Goal: Transaction & Acquisition: Purchase product/service

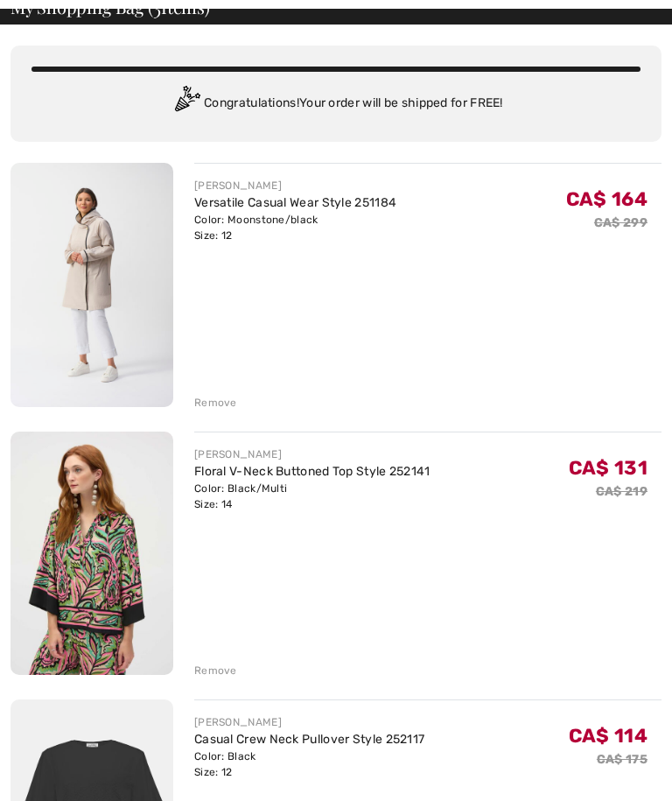
scroll to position [102, 0]
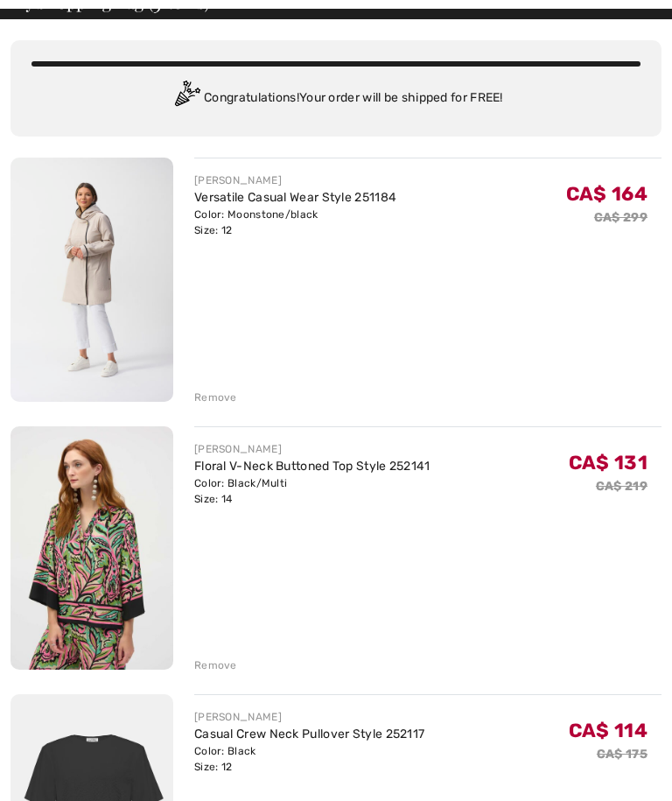
click at [236, 665] on div "Remove" at bounding box center [428, 663] width 468 height 19
click at [232, 669] on div "Remove" at bounding box center [215, 666] width 43 height 16
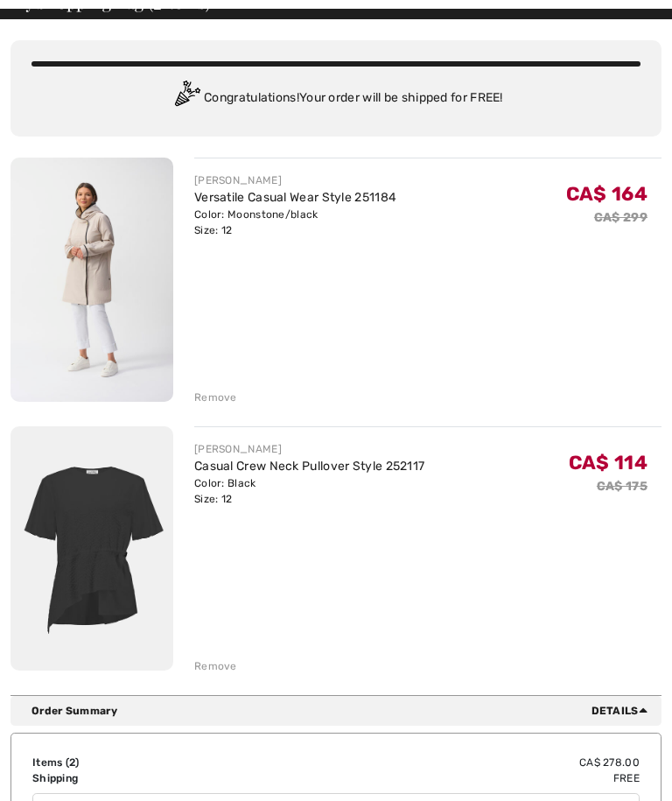
click at [391, 643] on div "JOSEPH RIBKOFF Casual Crew Neck Pullover Style 252117 Color: Black Size: 12 Fin…" at bounding box center [428, 550] width 468 height 248
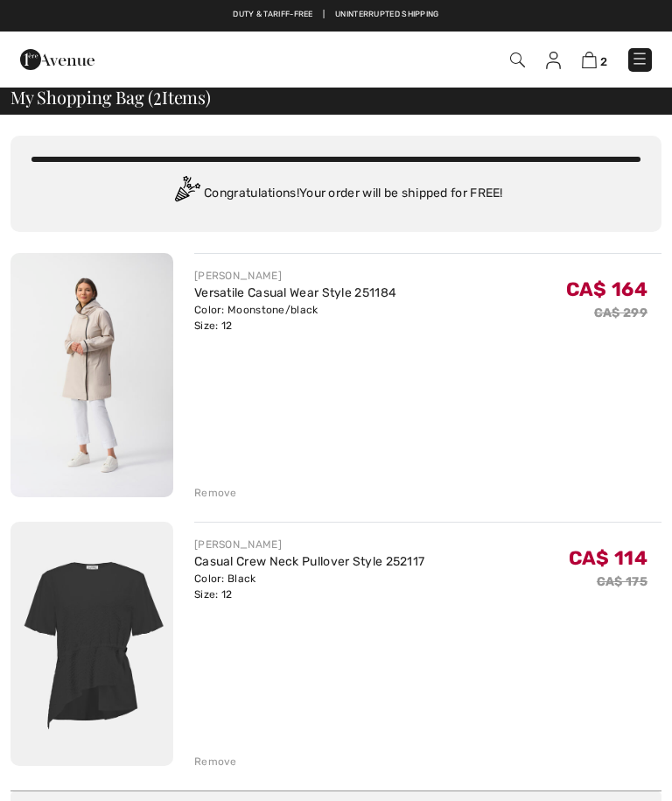
scroll to position [0, 0]
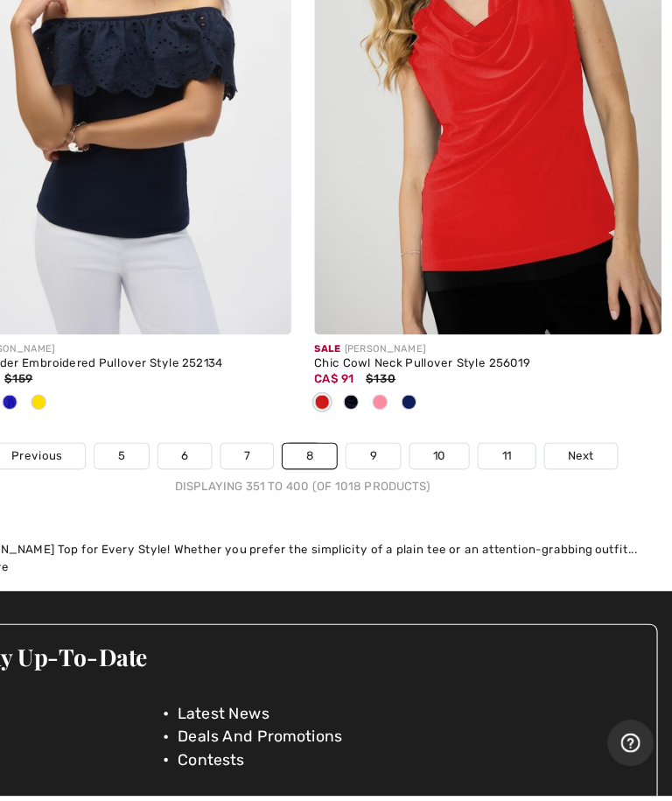
scroll to position [14582, 0]
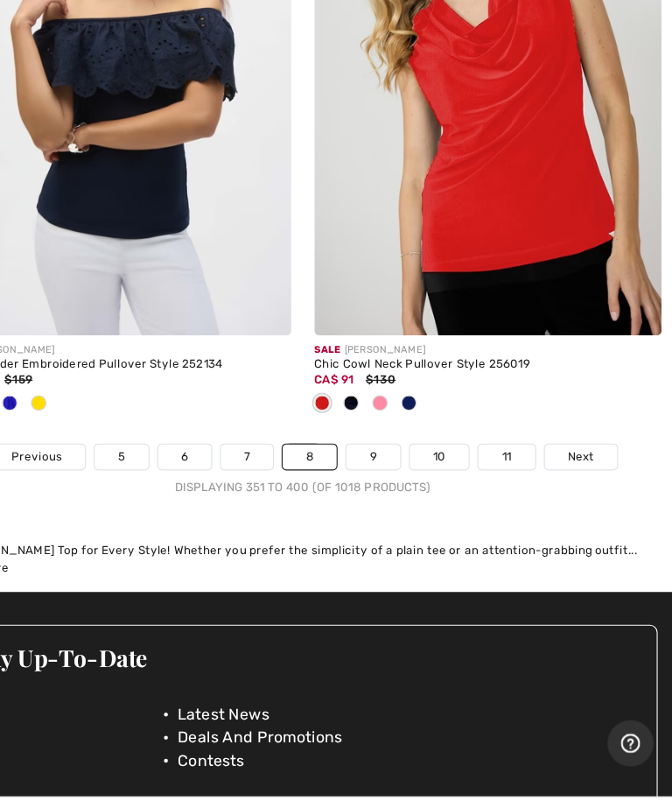
click at [376, 424] on link "9" at bounding box center [400, 435] width 48 height 23
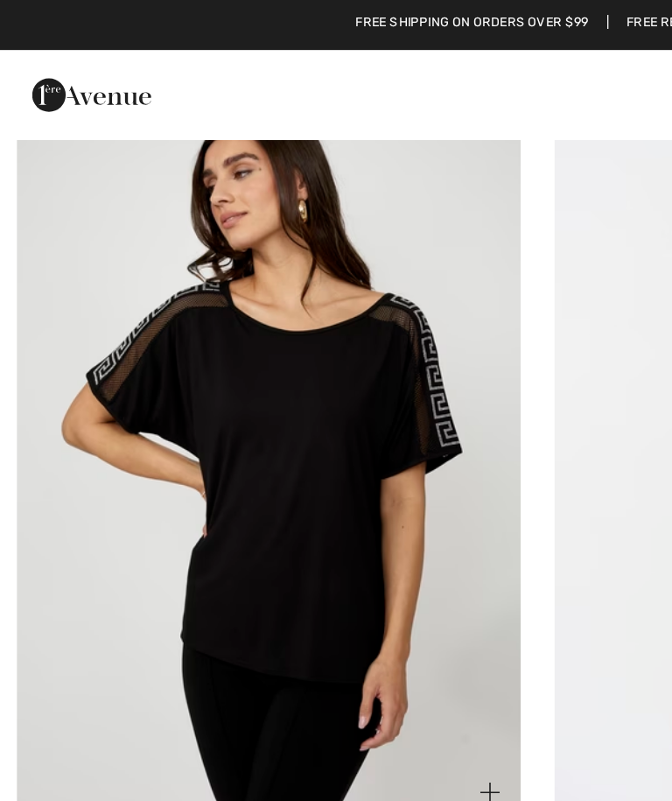
scroll to position [7722, 0]
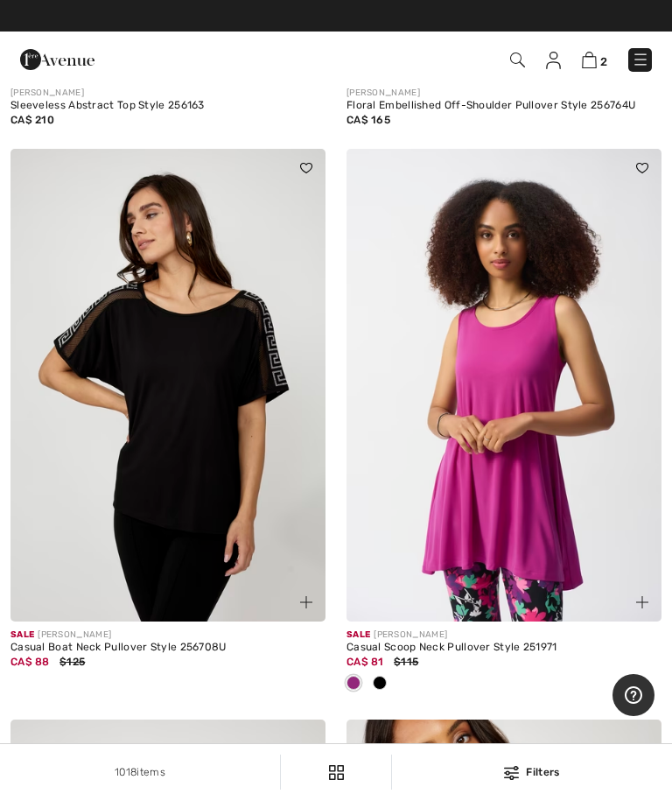
click at [226, 481] on img at bounding box center [168, 385] width 315 height 473
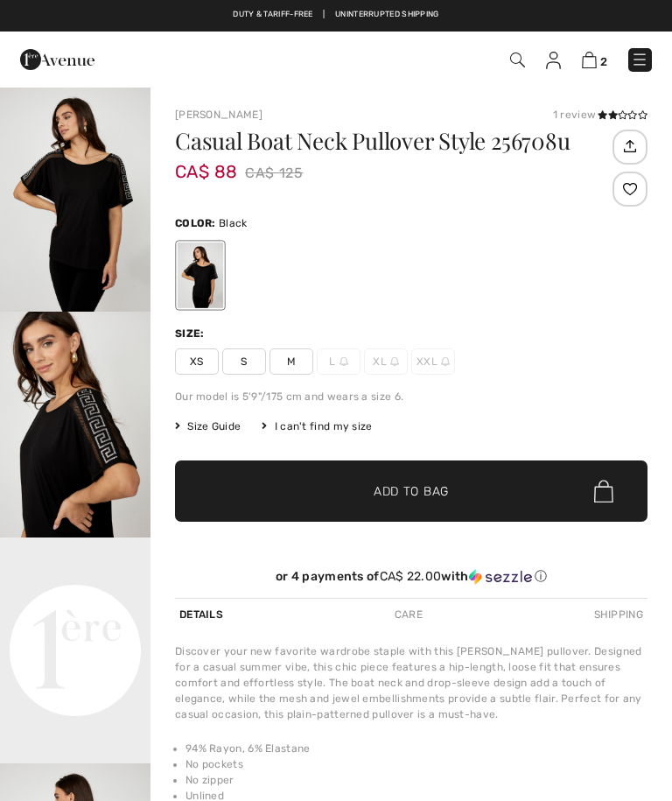
checkbox input "true"
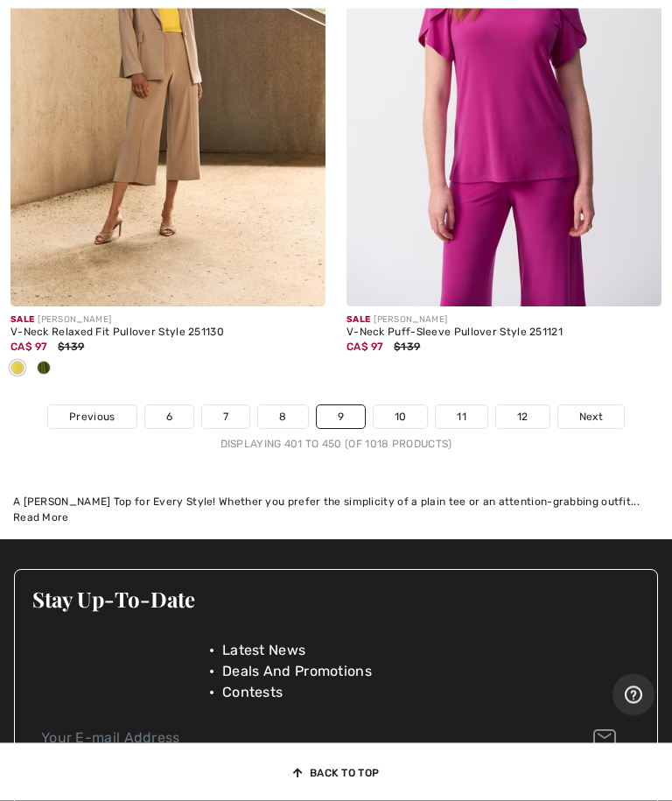
scroll to position [14513, 0]
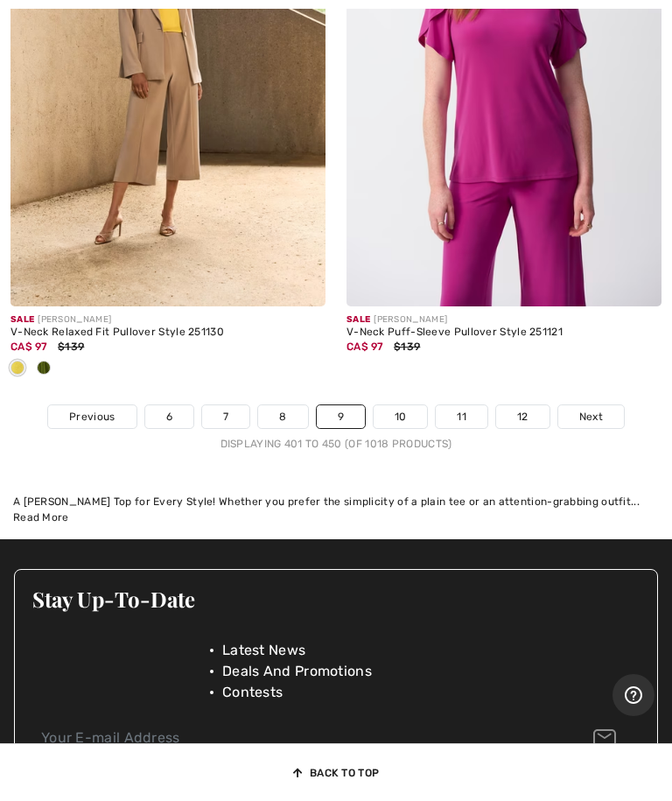
click at [403, 405] on link "10" at bounding box center [401, 416] width 54 height 23
click at [402, 405] on link "10" at bounding box center [401, 416] width 54 height 23
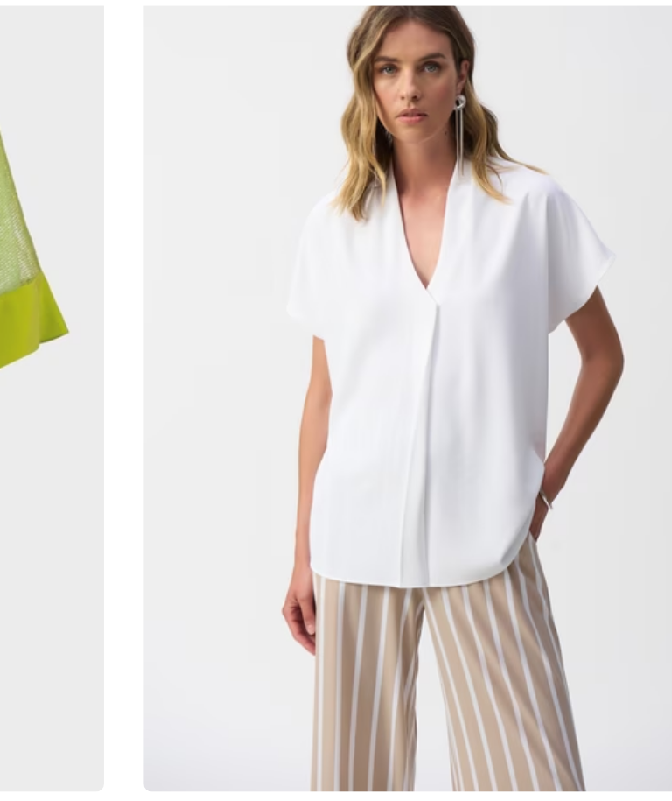
scroll to position [323, 0]
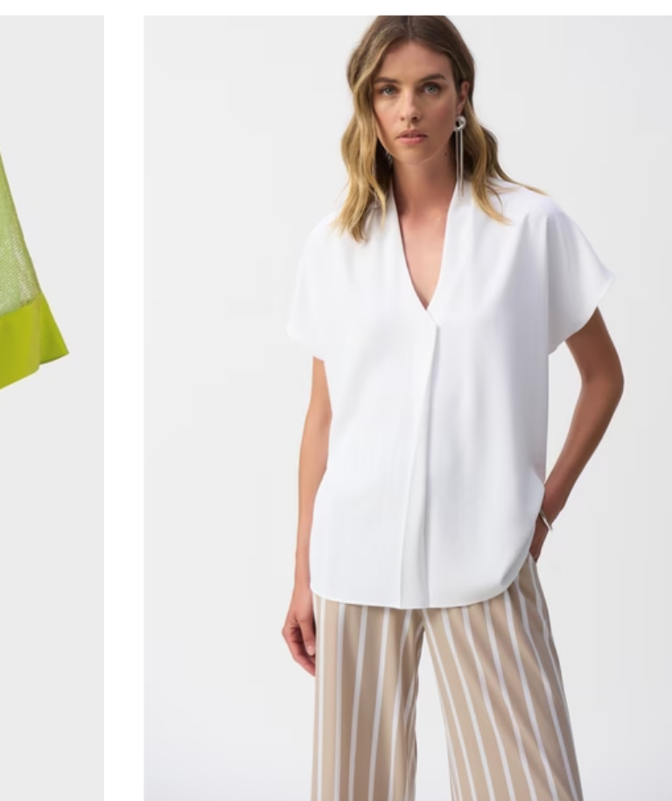
click at [347, 236] on img at bounding box center [504, 195] width 315 height 473
click at [347, 235] on img at bounding box center [504, 195] width 315 height 473
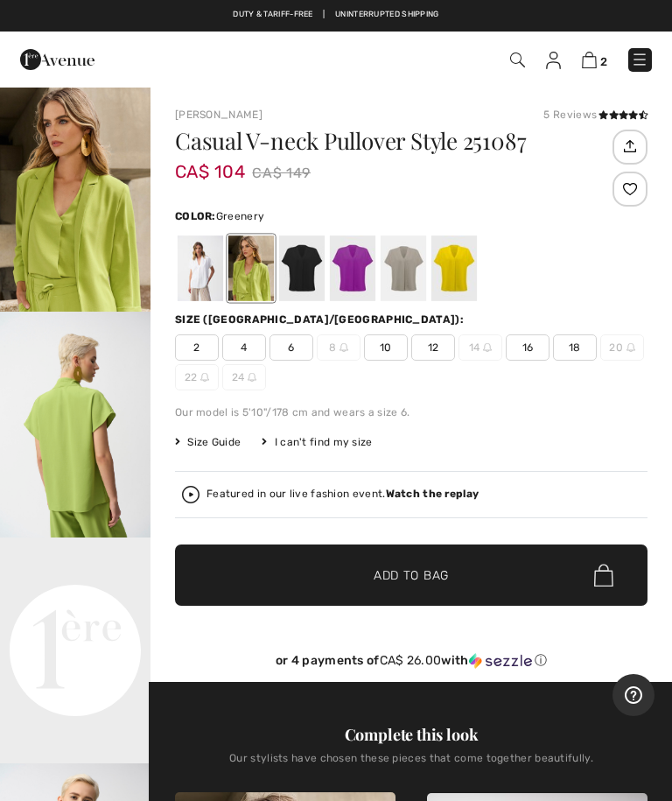
click at [311, 267] on div at bounding box center [302, 269] width 46 height 66
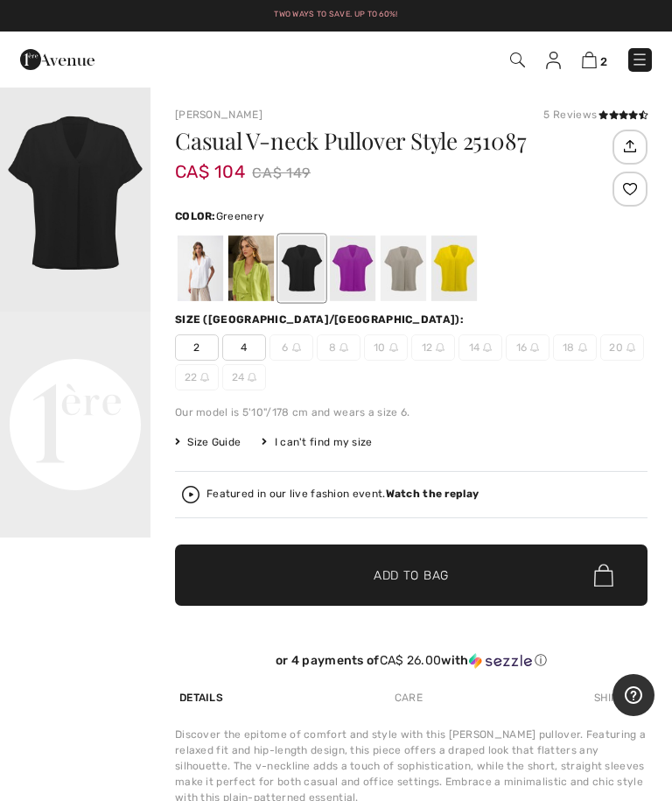
click at [256, 283] on div at bounding box center [252, 269] width 46 height 66
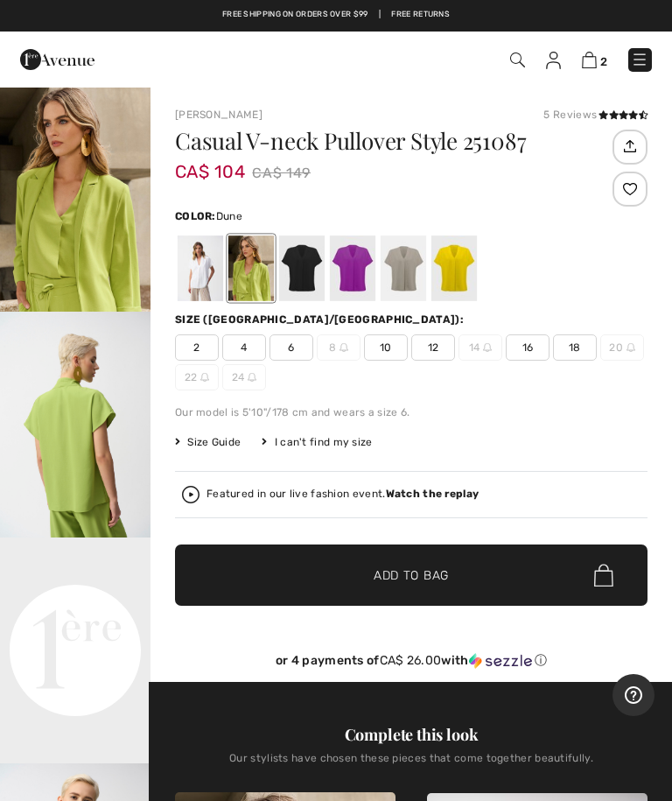
click at [412, 271] on div at bounding box center [404, 269] width 46 height 66
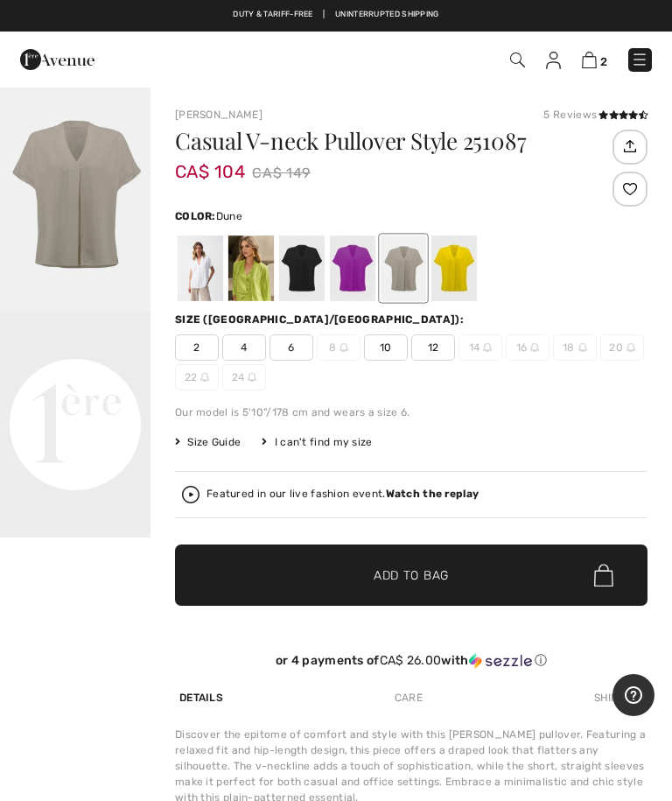
click at [463, 273] on div at bounding box center [455, 269] width 46 height 66
